Goal: Task Accomplishment & Management: Manage account settings

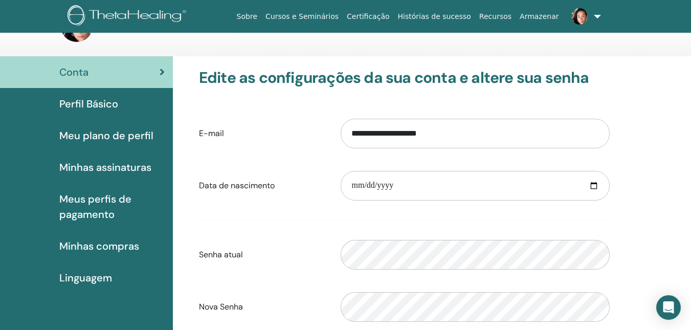
scroll to position [32, 0]
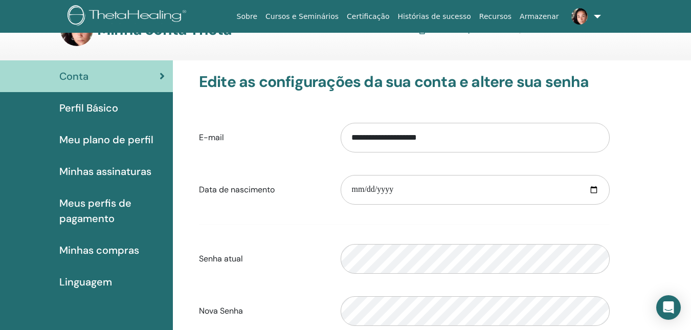
click at [132, 135] on font "Meu plano de perfil" at bounding box center [106, 139] width 94 height 13
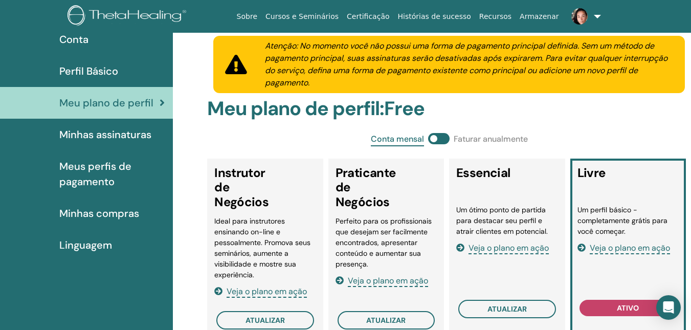
scroll to position [96, 0]
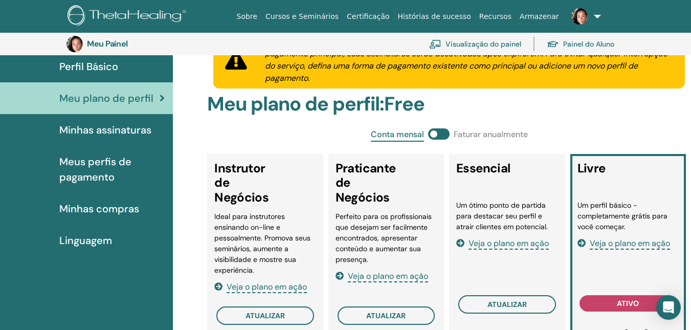
click at [87, 238] on font "Linguagem" at bounding box center [85, 240] width 53 height 13
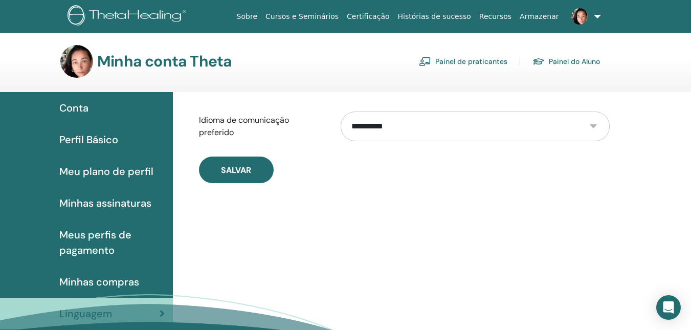
click at [566, 56] on link "Painel do Aluno" at bounding box center [565, 61] width 67 height 16
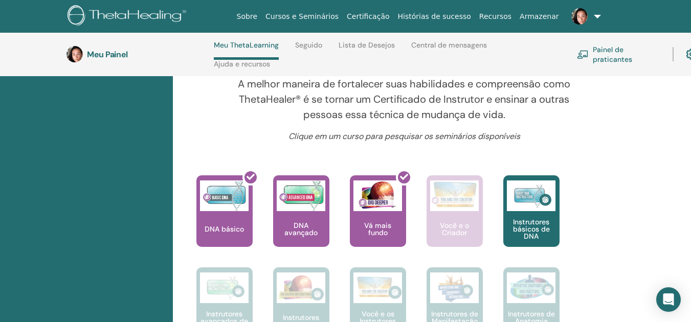
scroll to position [347, 0]
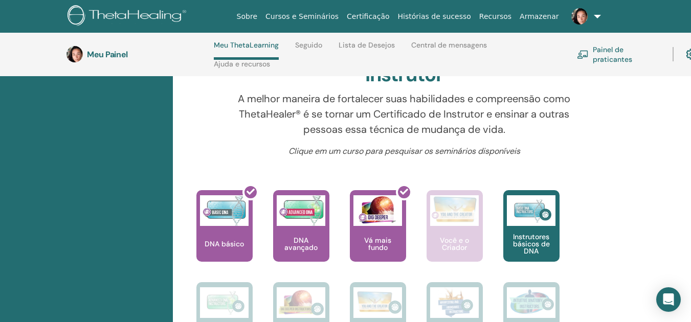
drag, startPoint x: 694, startPoint y: 38, endPoint x: 690, endPoint y: 95, distance: 57.4
click at [312, 41] on font "Seguido" at bounding box center [308, 44] width 27 height 9
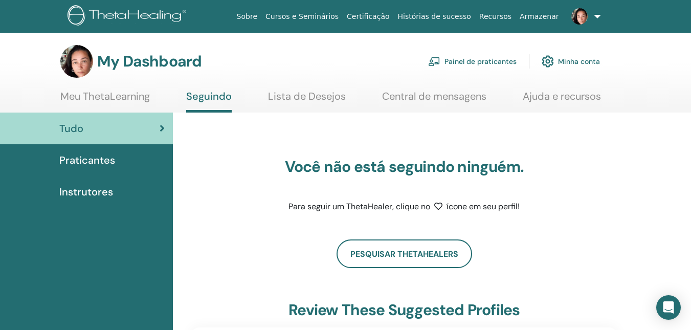
click at [457, 96] on link "Central de mensagens" at bounding box center [434, 100] width 104 height 20
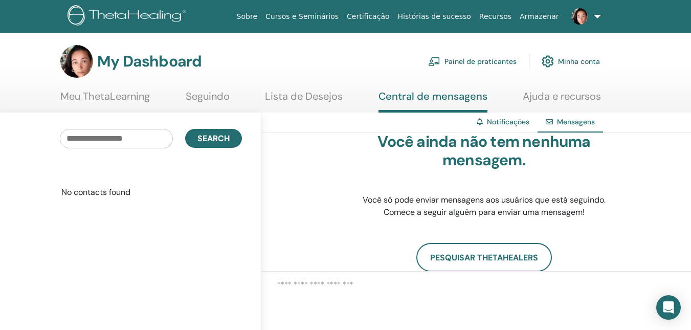
click at [198, 96] on link "Seguindo" at bounding box center [208, 100] width 44 height 20
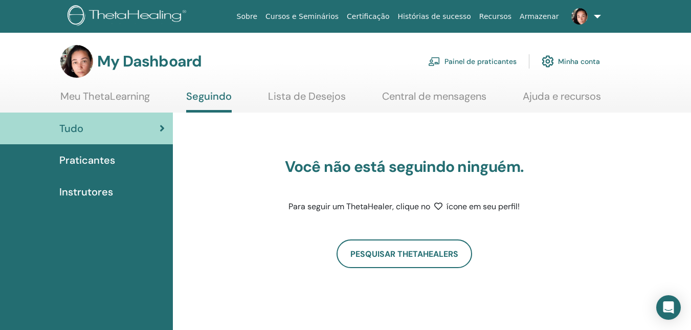
click at [89, 190] on span "Instrutores" at bounding box center [86, 191] width 54 height 15
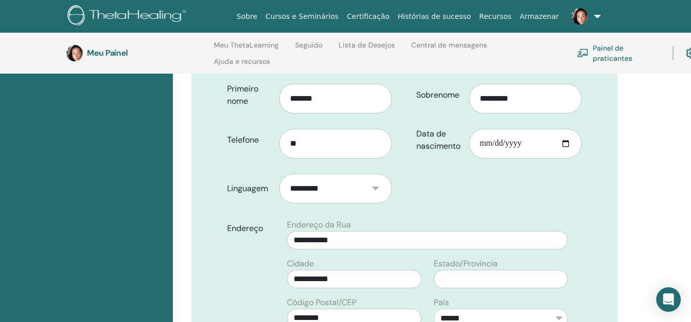
scroll to position [325, 0]
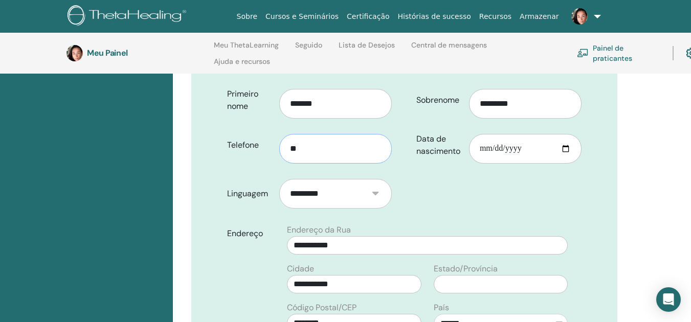
click at [301, 134] on input "**" at bounding box center [335, 149] width 112 height 30
click at [297, 134] on input "**********" at bounding box center [335, 149] width 112 height 30
click at [299, 134] on input "**********" at bounding box center [335, 149] width 112 height 30
type input "**********"
click at [545, 275] on input "text" at bounding box center [501, 284] width 134 height 18
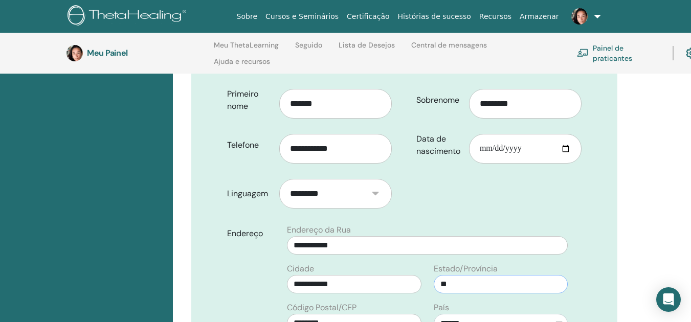
type input "*"
type input "**"
click at [381, 314] on input "********" at bounding box center [354, 323] width 134 height 18
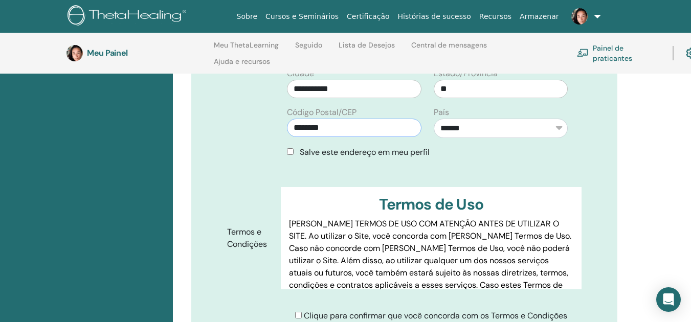
scroll to position [528, 0]
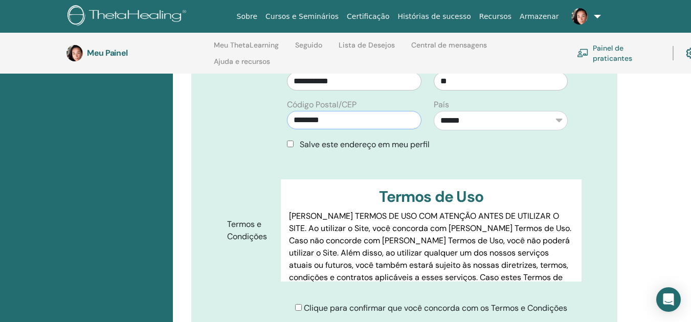
type input "********"
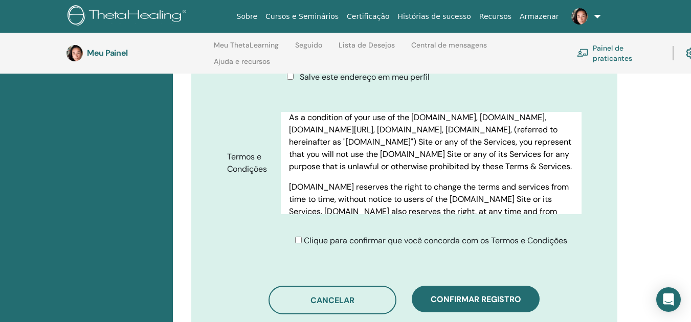
scroll to position [464, 0]
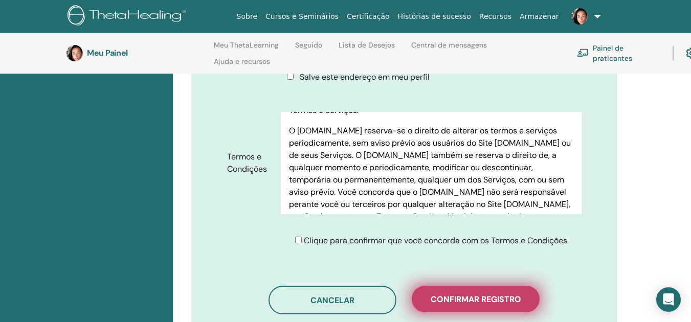
click at [473, 294] on font "Confirmar registro" at bounding box center [475, 299] width 90 height 11
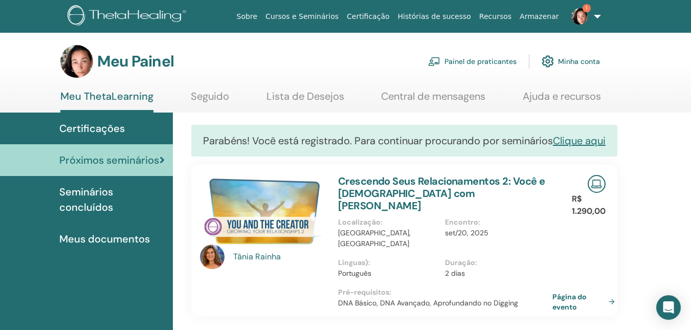
click at [580, 13] on img at bounding box center [579, 16] width 16 height 16
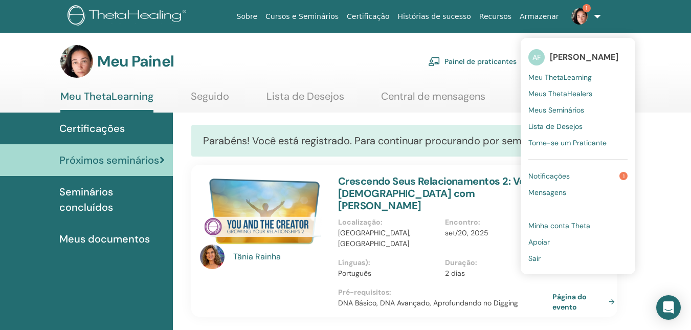
click at [592, 178] on link "Notificações 1" at bounding box center [577, 176] width 99 height 16
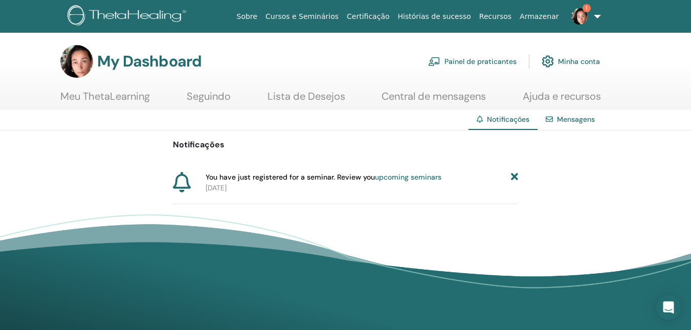
click at [577, 119] on link "Mensagens" at bounding box center [576, 119] width 38 height 9
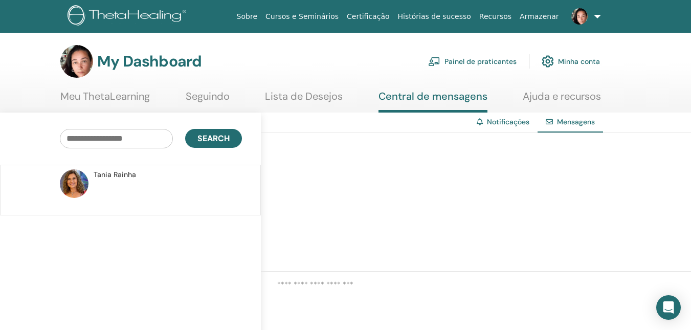
click at [506, 118] on link "Notificações" at bounding box center [508, 121] width 42 height 9
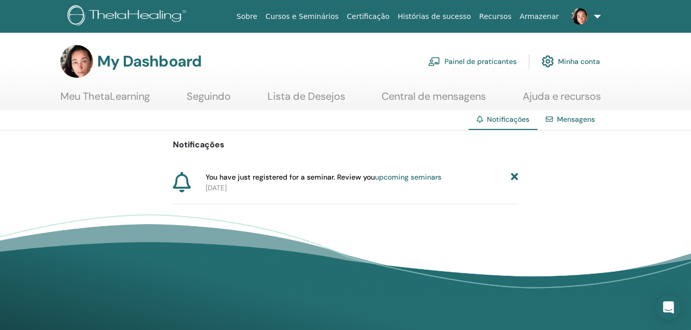
click at [181, 179] on icon at bounding box center [182, 182] width 18 height 20
click at [495, 56] on link "Painel de praticantes" at bounding box center [472, 61] width 88 height 22
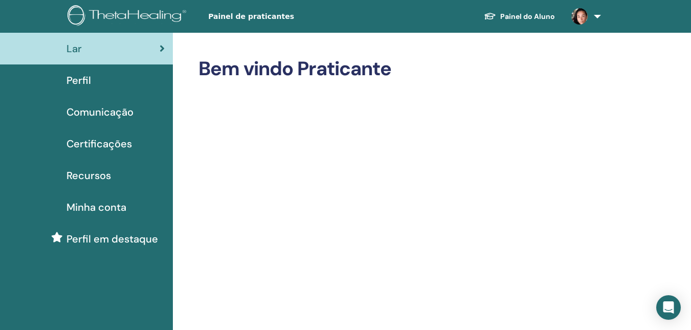
click at [103, 237] on span "Perfil em destaque" at bounding box center [112, 238] width 92 height 15
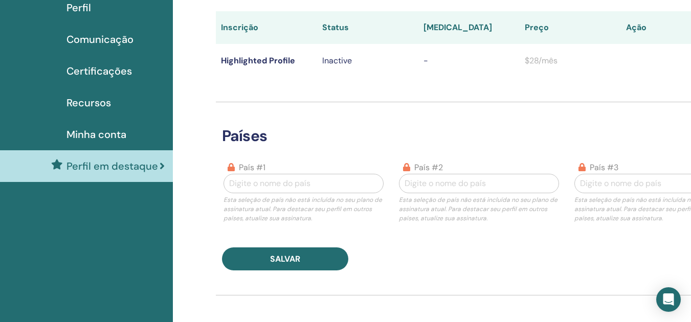
scroll to position [82, 0]
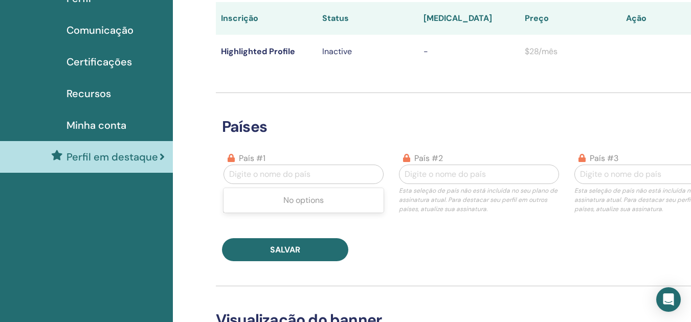
click at [317, 173] on div at bounding box center [303, 174] width 149 height 14
type input "******"
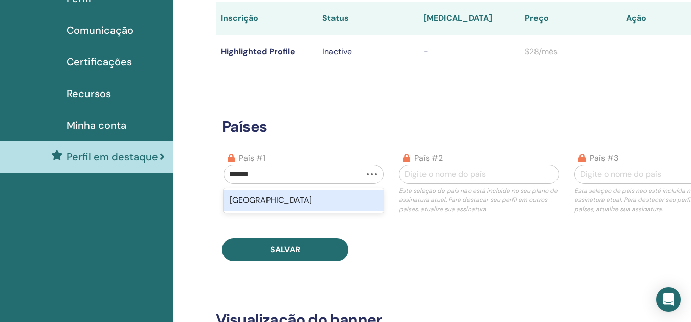
click at [276, 205] on div "Brasil" at bounding box center [303, 200] width 160 height 20
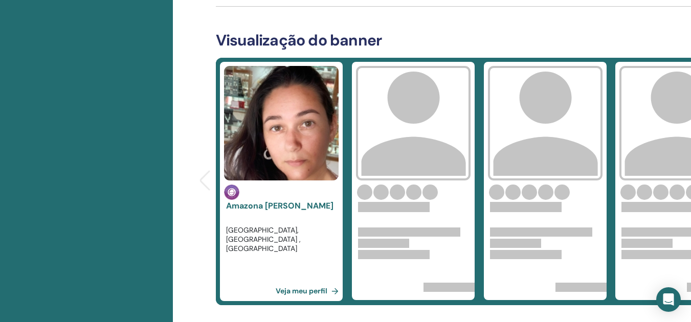
scroll to position [366, 0]
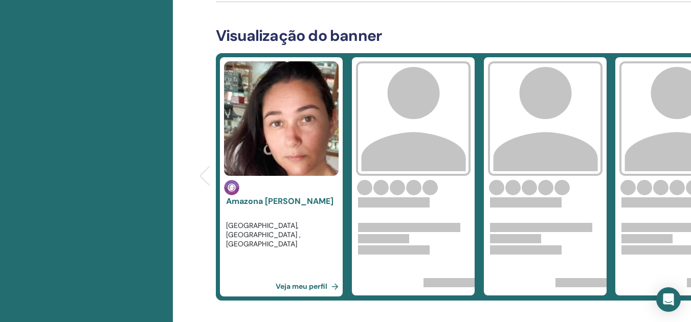
click at [314, 285] on link "Veja meu perfil" at bounding box center [309, 286] width 67 height 20
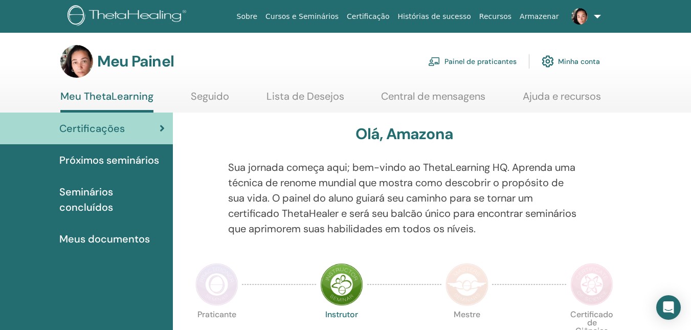
click at [211, 97] on font "Seguido" at bounding box center [210, 95] width 38 height 13
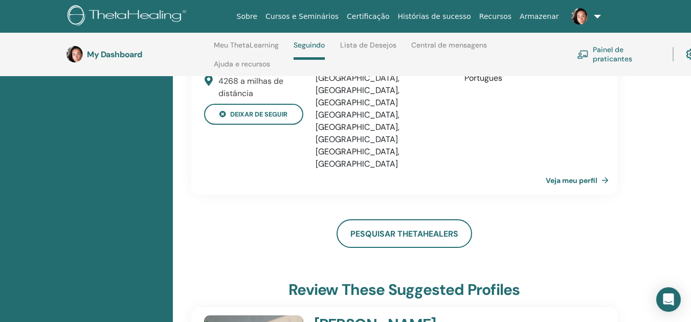
scroll to position [184, 0]
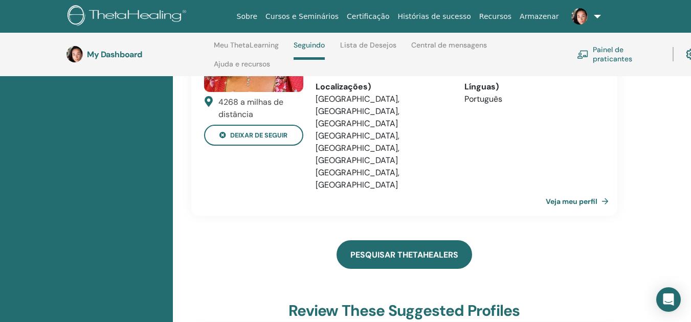
click at [442, 240] on link "Pesquisar ThetaHealers" at bounding box center [403, 254] width 135 height 29
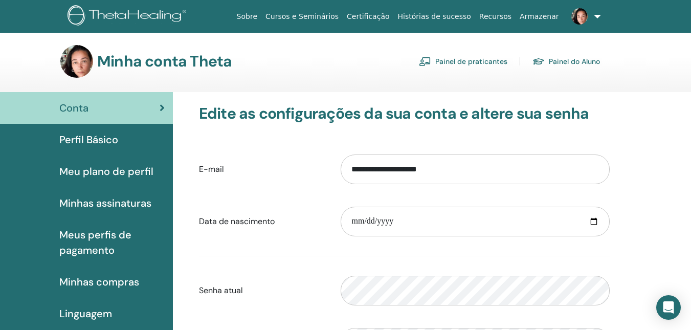
click at [119, 168] on font "Meu plano de perfil" at bounding box center [106, 171] width 94 height 13
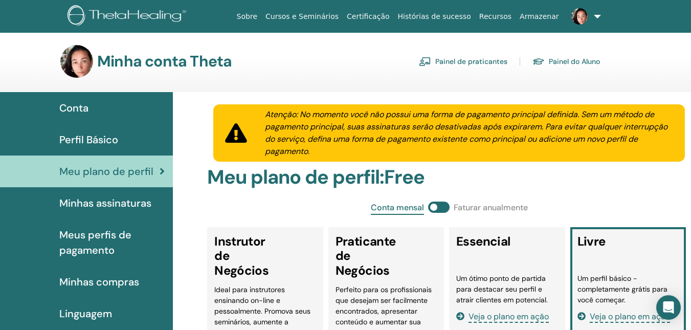
click at [100, 135] on font "Perfil Básico" at bounding box center [88, 139] width 59 height 13
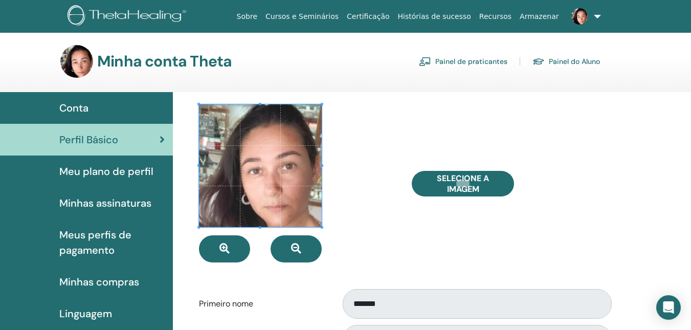
click at [80, 104] on span "Conta" at bounding box center [73, 107] width 29 height 15
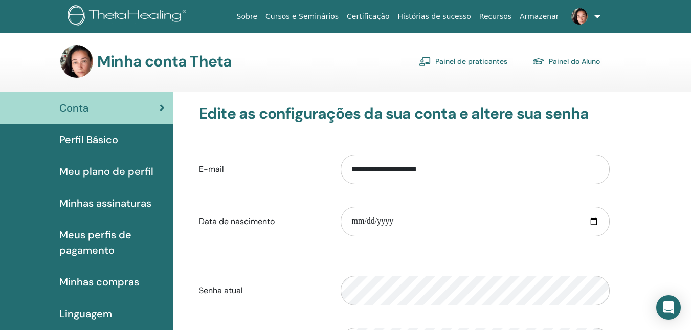
click at [568, 62] on font "Painel do Aluno" at bounding box center [574, 61] width 51 height 9
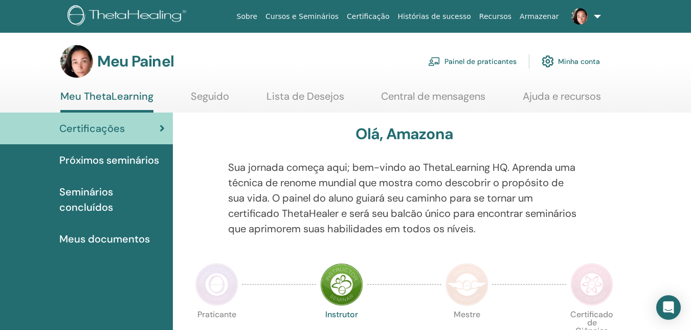
click at [293, 93] on font "Lista de Desejos" at bounding box center [305, 95] width 78 height 13
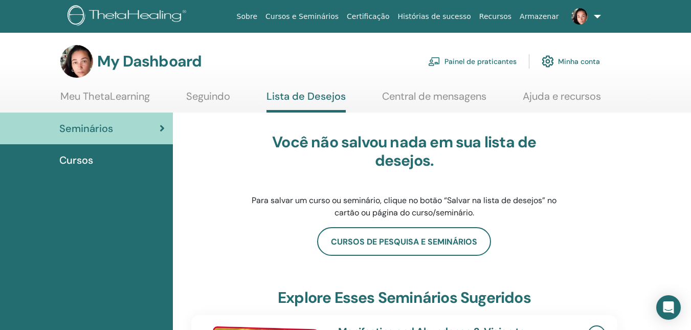
click at [211, 94] on link "Seguindo" at bounding box center [208, 100] width 44 height 20
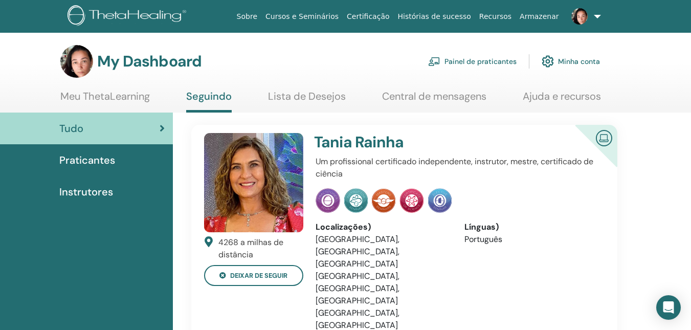
click at [492, 59] on link "Painel de praticantes" at bounding box center [472, 61] width 88 height 22
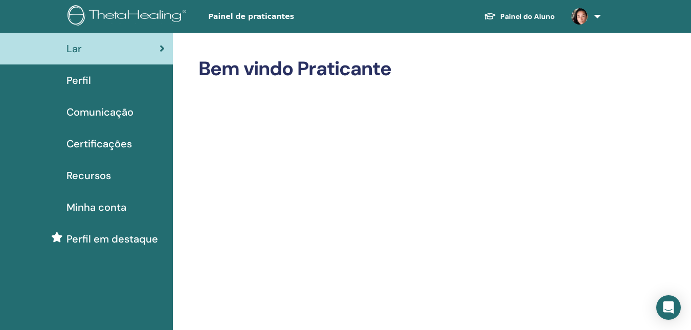
click at [101, 140] on span "Certificações" at bounding box center [98, 143] width 65 height 15
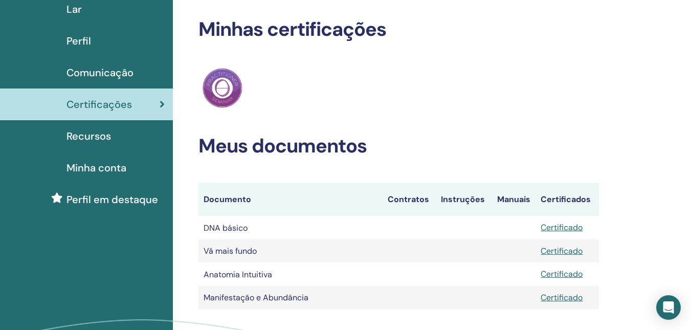
scroll to position [30, 0]
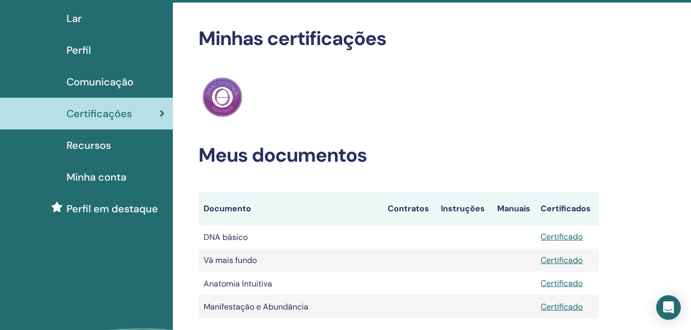
click at [92, 145] on font "Recursos" at bounding box center [88, 145] width 44 height 13
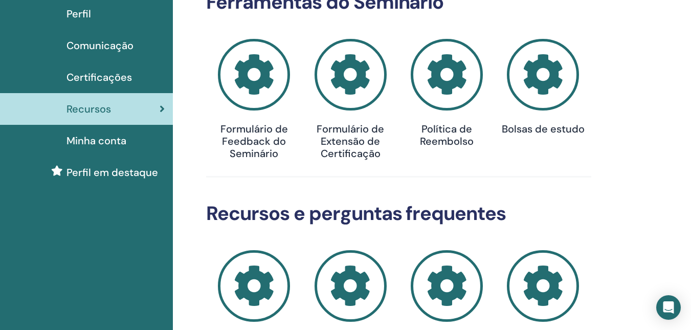
scroll to position [65, 0]
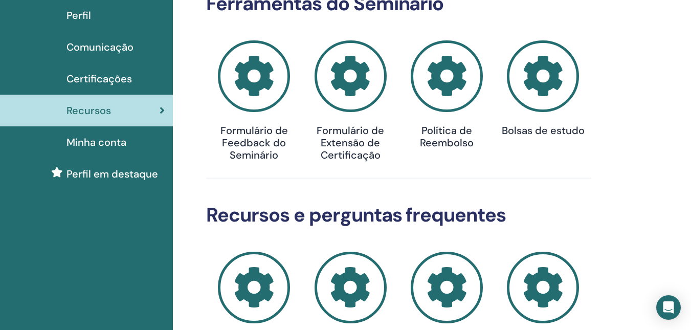
click at [118, 172] on font "Perfil em destaque" at bounding box center [112, 173] width 92 height 13
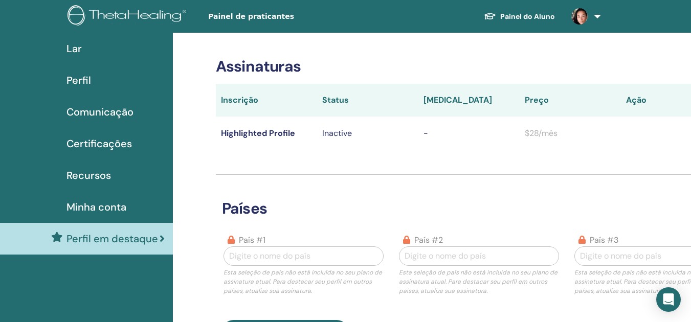
click at [109, 110] on span "Comunicação" at bounding box center [99, 111] width 67 height 15
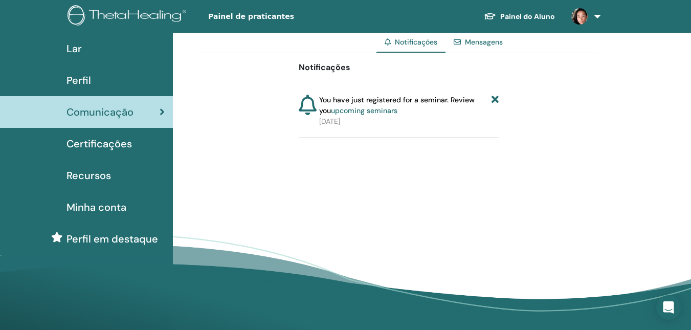
click at [85, 76] on span "Perfil" at bounding box center [78, 80] width 25 height 15
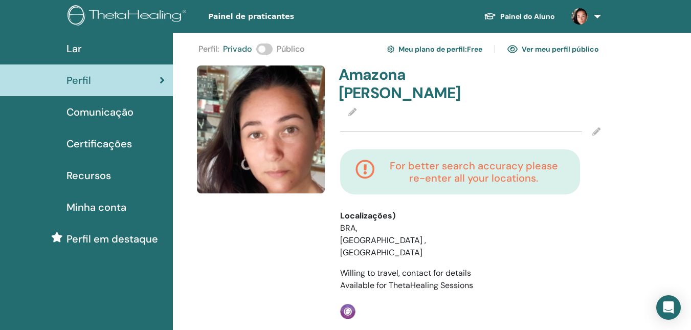
click at [554, 44] on link "Ver meu perfil público" at bounding box center [553, 49] width 92 height 16
click at [270, 53] on span at bounding box center [264, 48] width 16 height 11
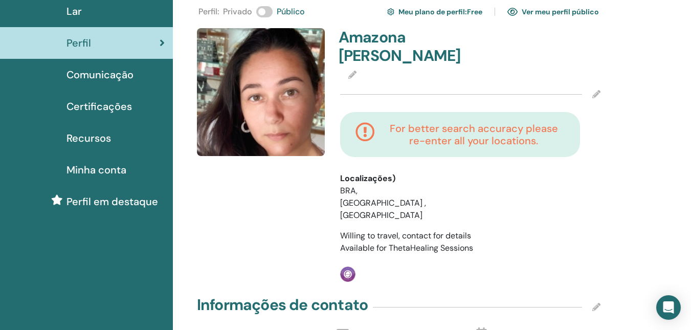
scroll to position [29, 0]
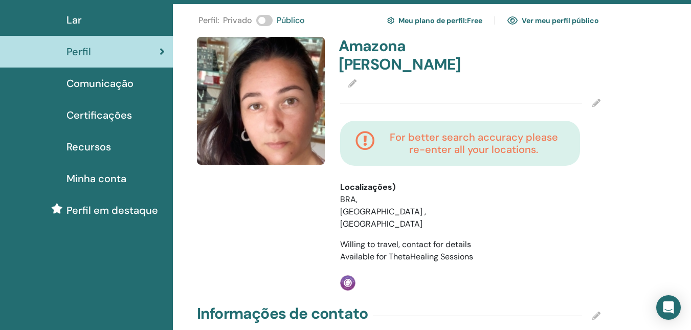
click at [286, 78] on img at bounding box center [261, 101] width 128 height 128
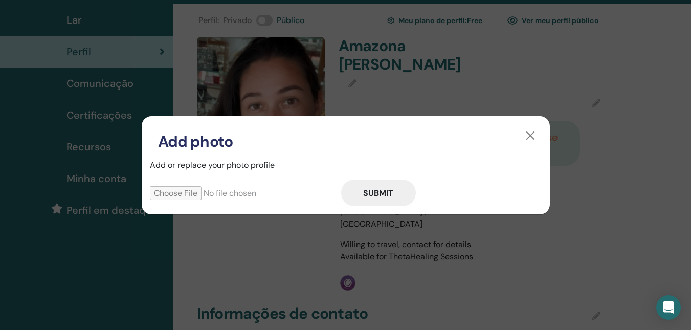
click at [192, 195] on input "file" at bounding box center [245, 193] width 191 height 14
click at [203, 193] on input "file" at bounding box center [245, 193] width 191 height 14
type input "**********"
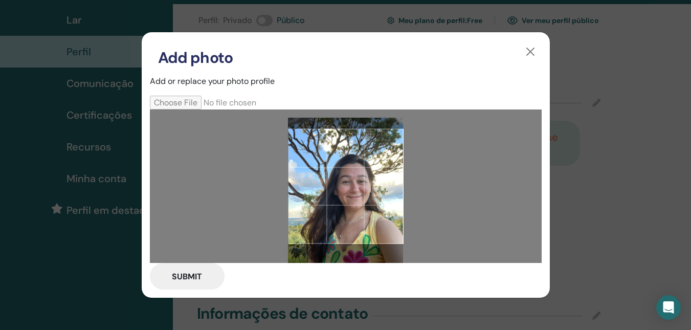
drag, startPoint x: 355, startPoint y: 184, endPoint x: 361, endPoint y: 192, distance: 10.2
click at [361, 192] on div at bounding box center [345, 186] width 115 height 115
drag, startPoint x: 352, startPoint y: 188, endPoint x: 339, endPoint y: 187, distance: 13.3
click at [339, 187] on div at bounding box center [345, 186] width 115 height 115
click at [181, 275] on button "Submit" at bounding box center [187, 276] width 75 height 27
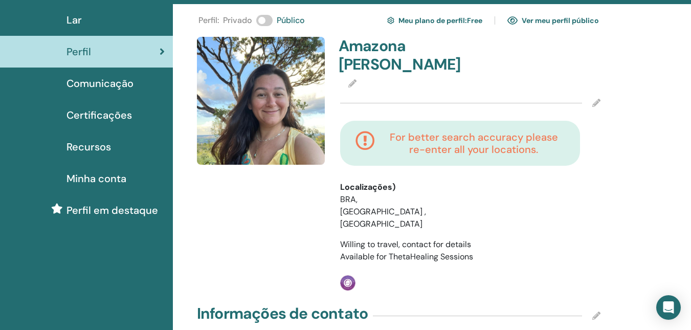
click at [266, 110] on img at bounding box center [261, 101] width 128 height 128
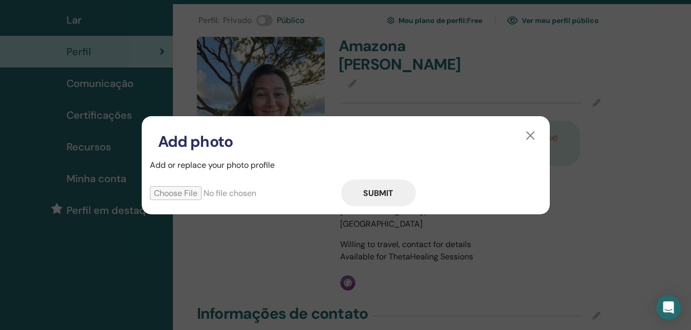
click at [400, 74] on div "Add photo Add or replace your photo profile Submit" at bounding box center [345, 165] width 691 height 330
click at [529, 133] on button "button" at bounding box center [530, 135] width 16 height 16
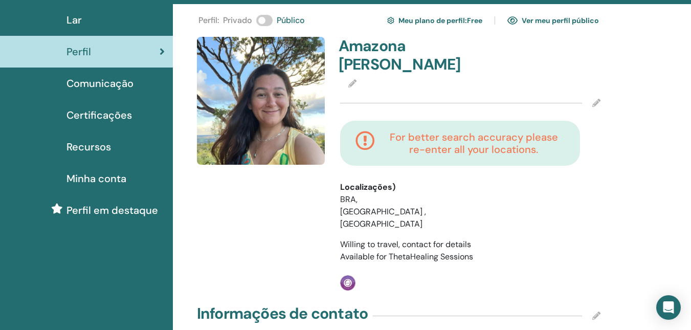
click at [563, 15] on link "Ver meu perfil público" at bounding box center [553, 20] width 92 height 16
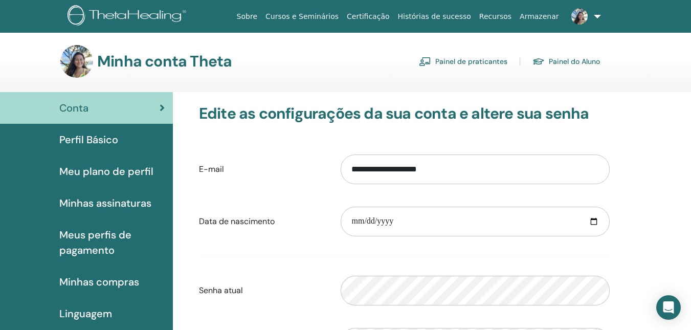
click at [79, 62] on img at bounding box center [76, 61] width 33 height 33
click at [572, 57] on font "Painel do Aluno" at bounding box center [574, 61] width 51 height 9
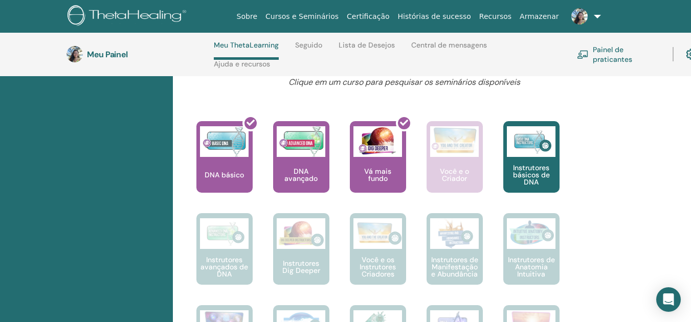
scroll to position [425, 0]
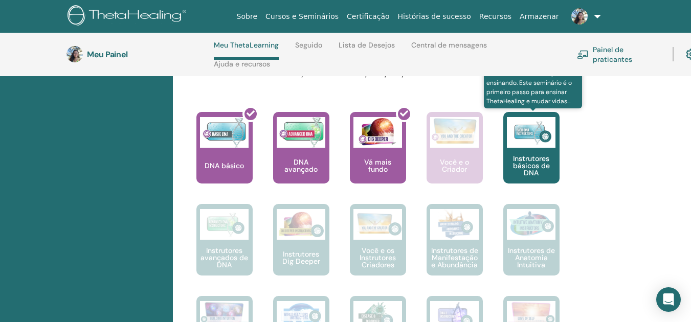
click at [536, 165] on font "Instrutores básicos de DNA" at bounding box center [531, 166] width 37 height 24
